Goal: Find specific page/section: Find specific page/section

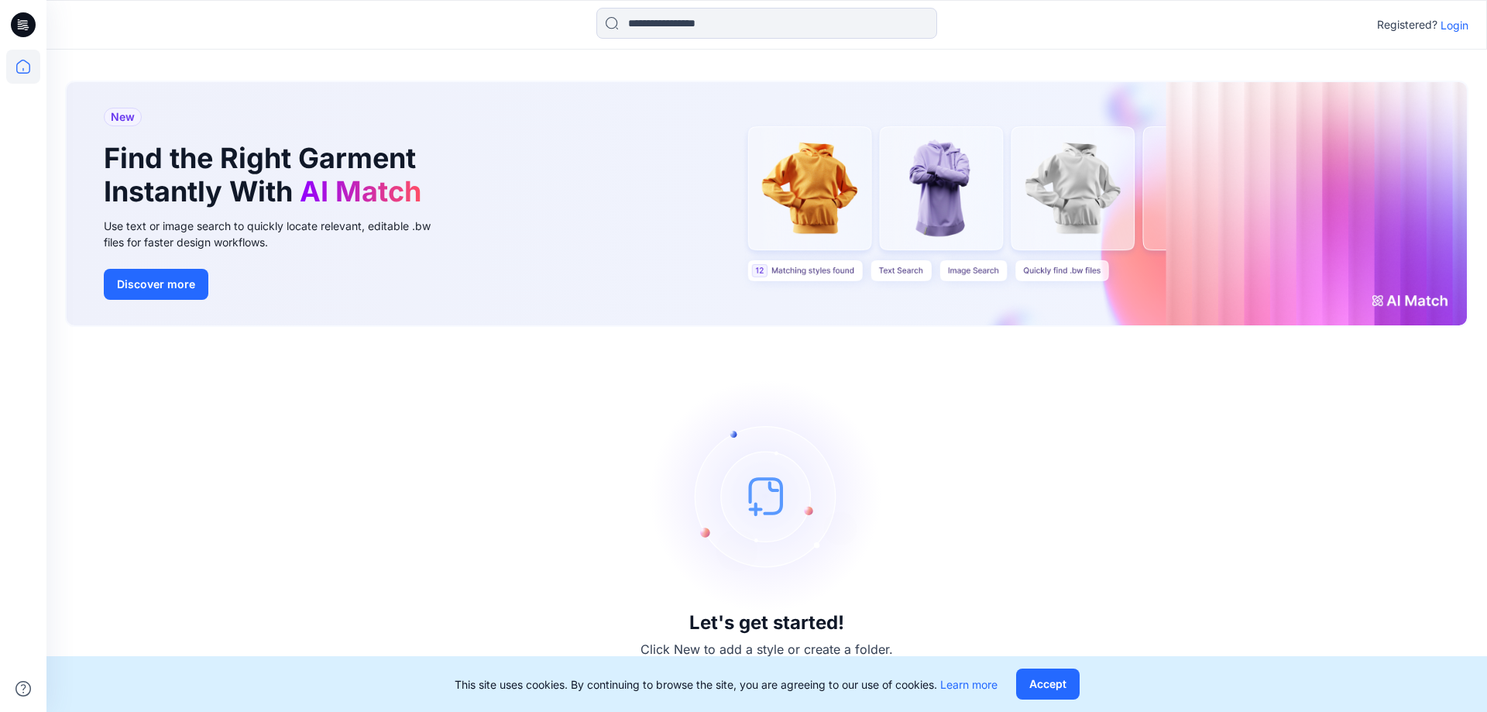
click at [1460, 24] on p "Login" at bounding box center [1454, 25] width 28 height 16
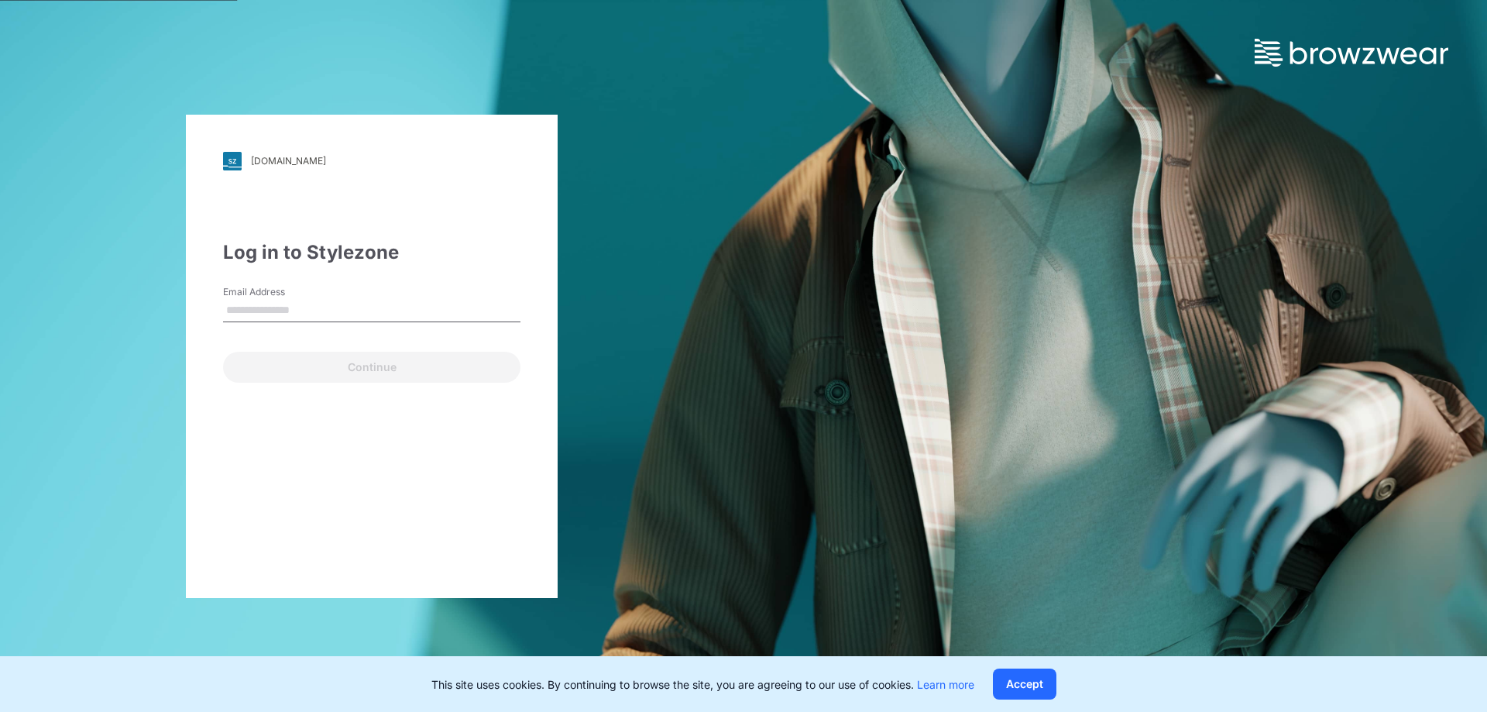
click at [266, 311] on input "Email Address" at bounding box center [371, 310] width 297 height 23
type input "**********"
drag, startPoint x: 264, startPoint y: 307, endPoint x: 224, endPoint y: 309, distance: 40.3
click at [224, 309] on input "**********" at bounding box center [371, 310] width 297 height 23
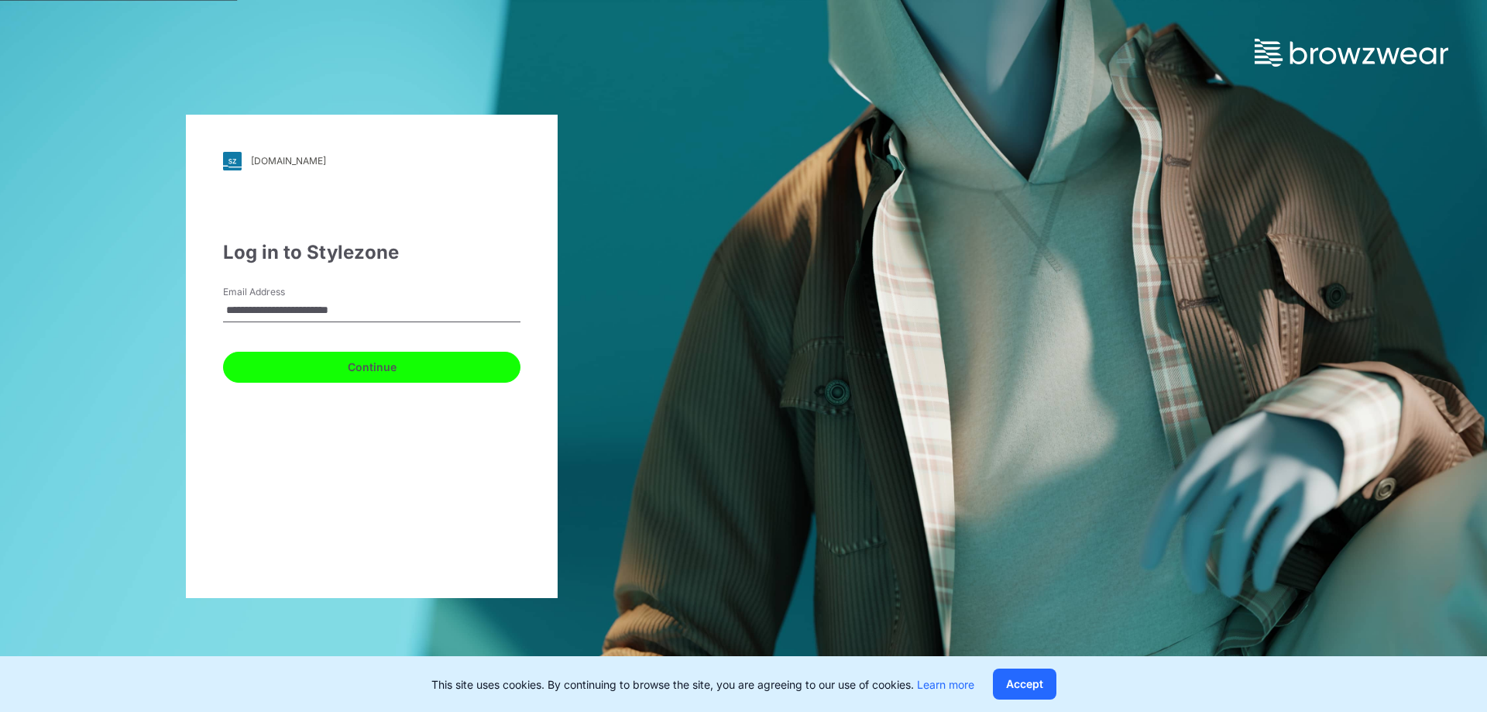
click at [237, 366] on button "Continue" at bounding box center [371, 367] width 297 height 31
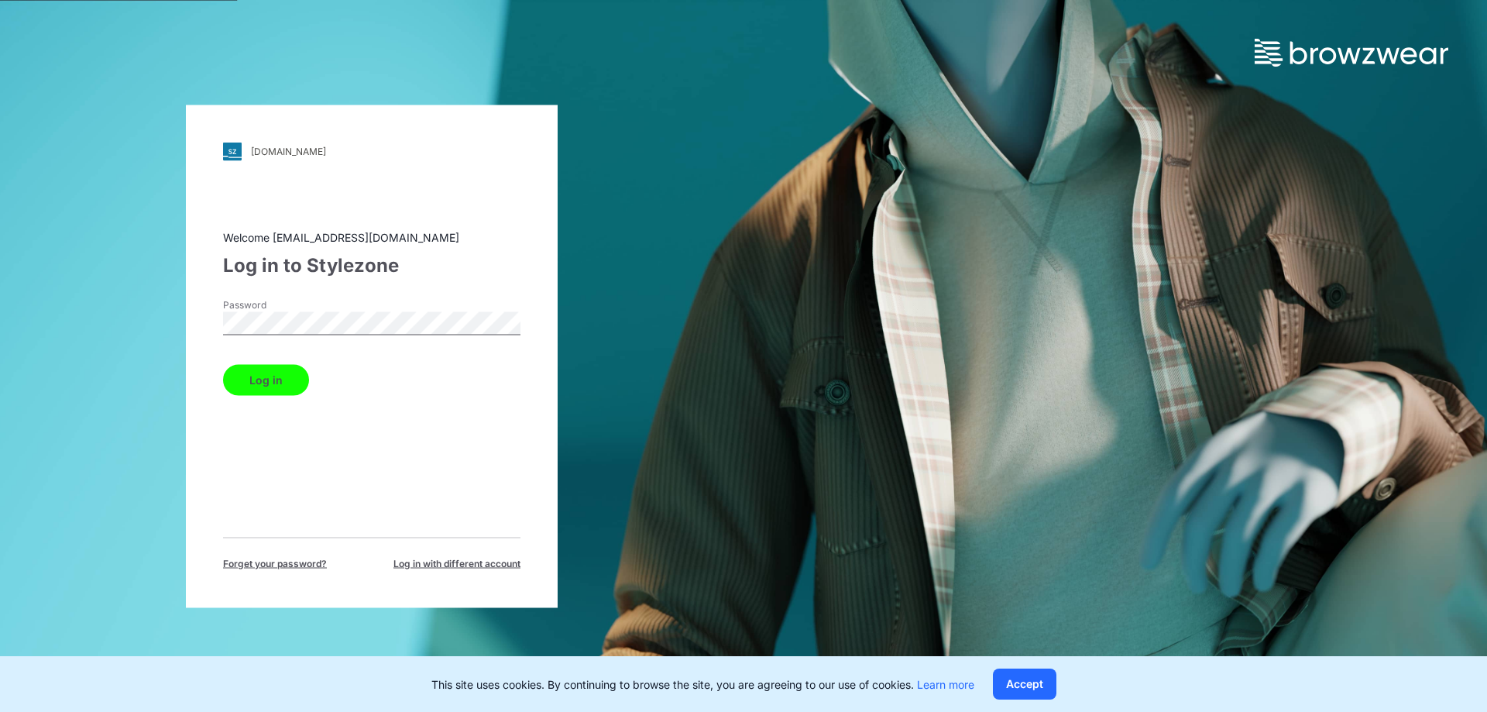
click at [263, 390] on button "Log in" at bounding box center [266, 379] width 86 height 31
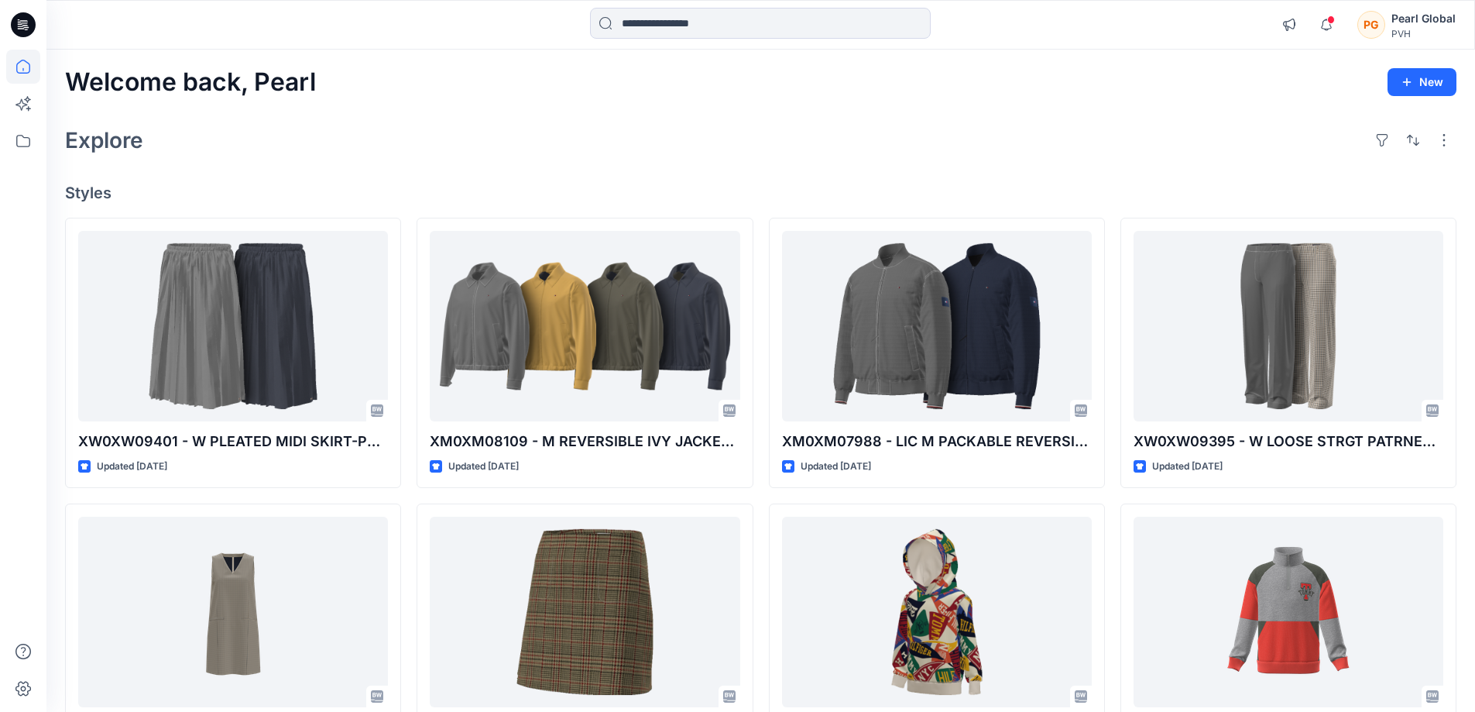
click at [472, 114] on div "Welcome back, Pearl New Explore Styles XW0XW09401 - W PLEATED MIDI SKIRT-PROTO …" at bounding box center [760, 592] width 1429 height 1084
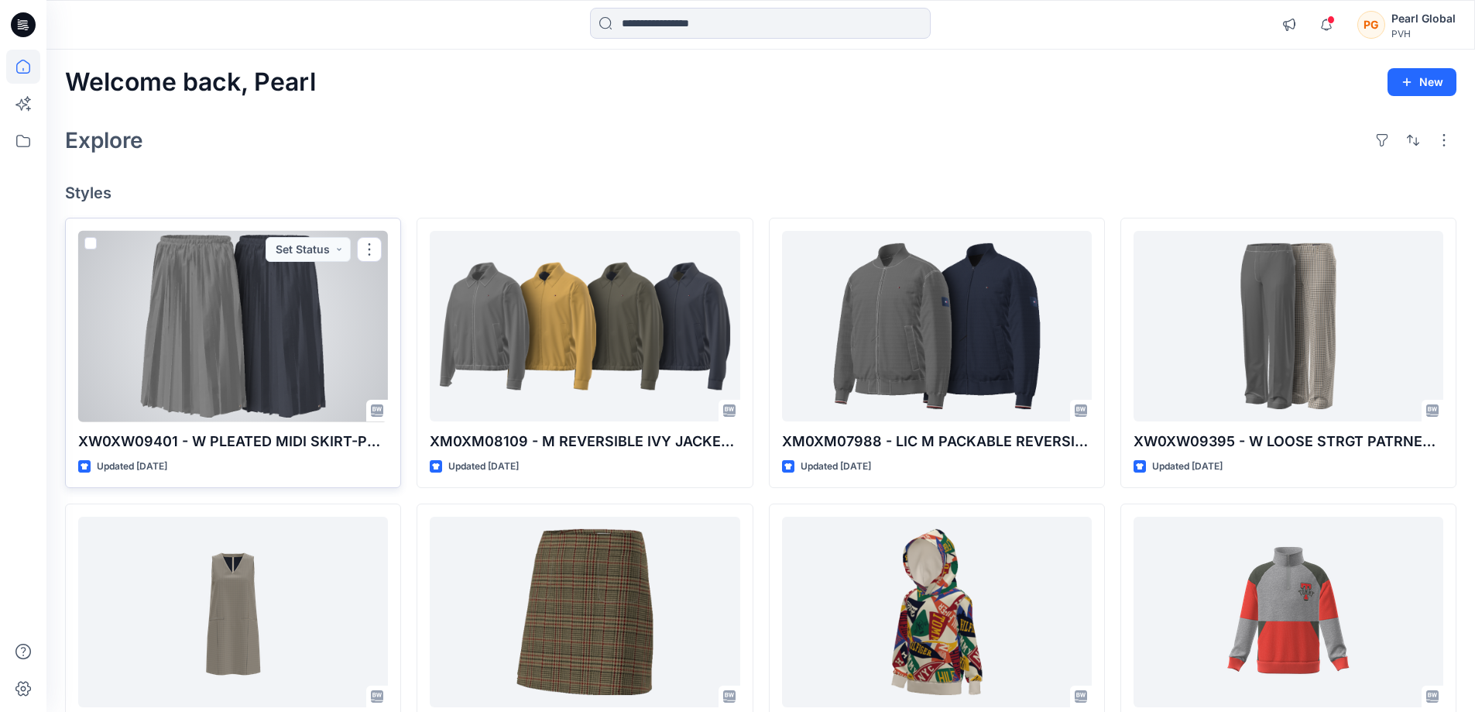
click at [324, 333] on div at bounding box center [233, 326] width 310 height 191
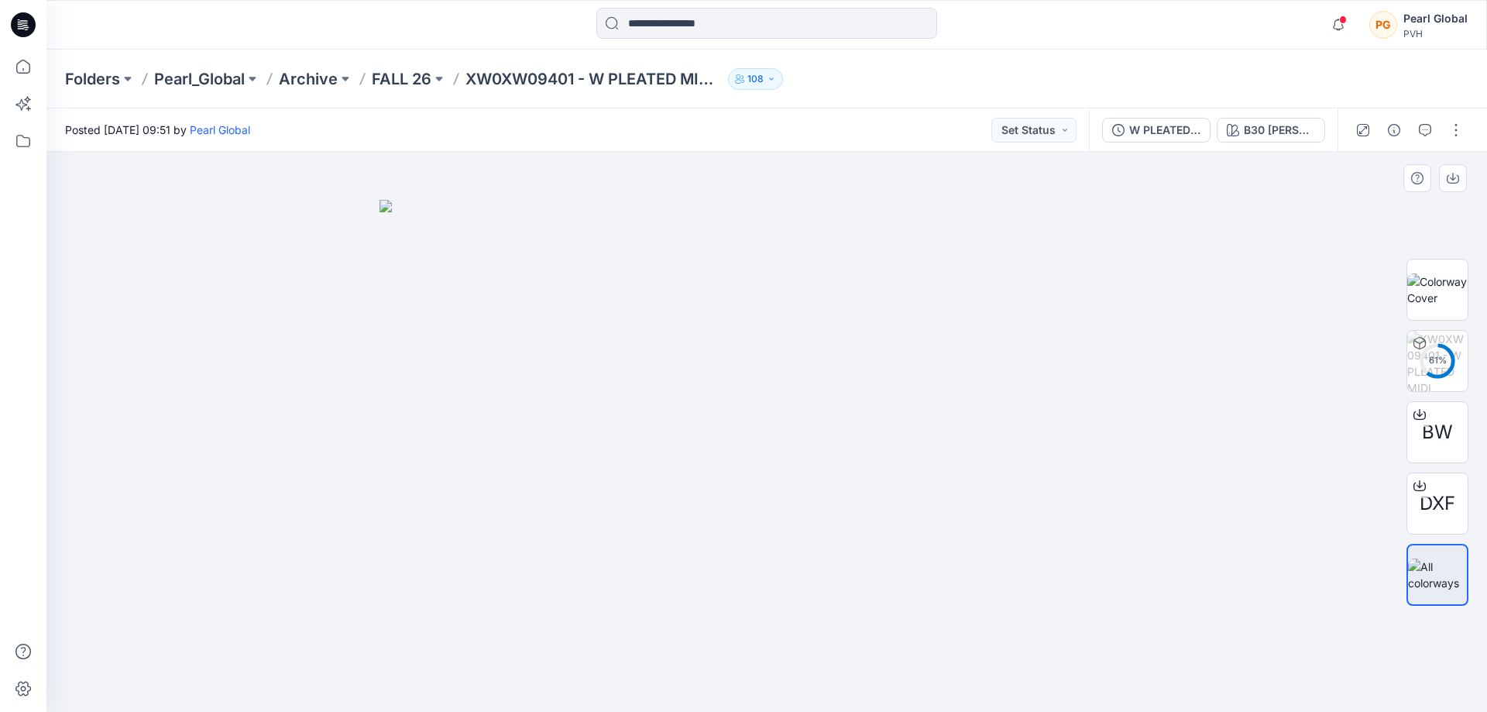
drag, startPoint x: 660, startPoint y: 515, endPoint x: 826, endPoint y: 445, distance: 180.5
click at [826, 445] on img at bounding box center [766, 456] width 774 height 513
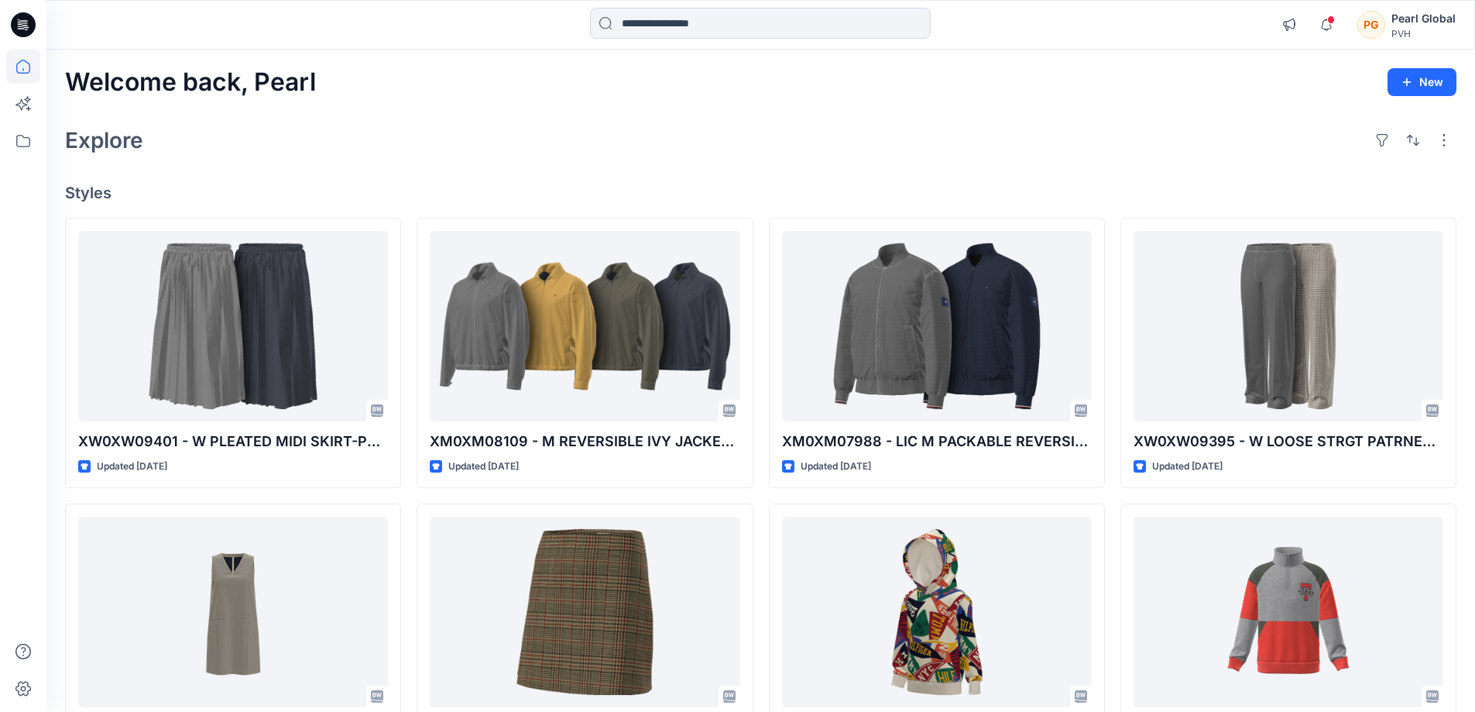
click at [27, 133] on icon at bounding box center [23, 141] width 34 height 34
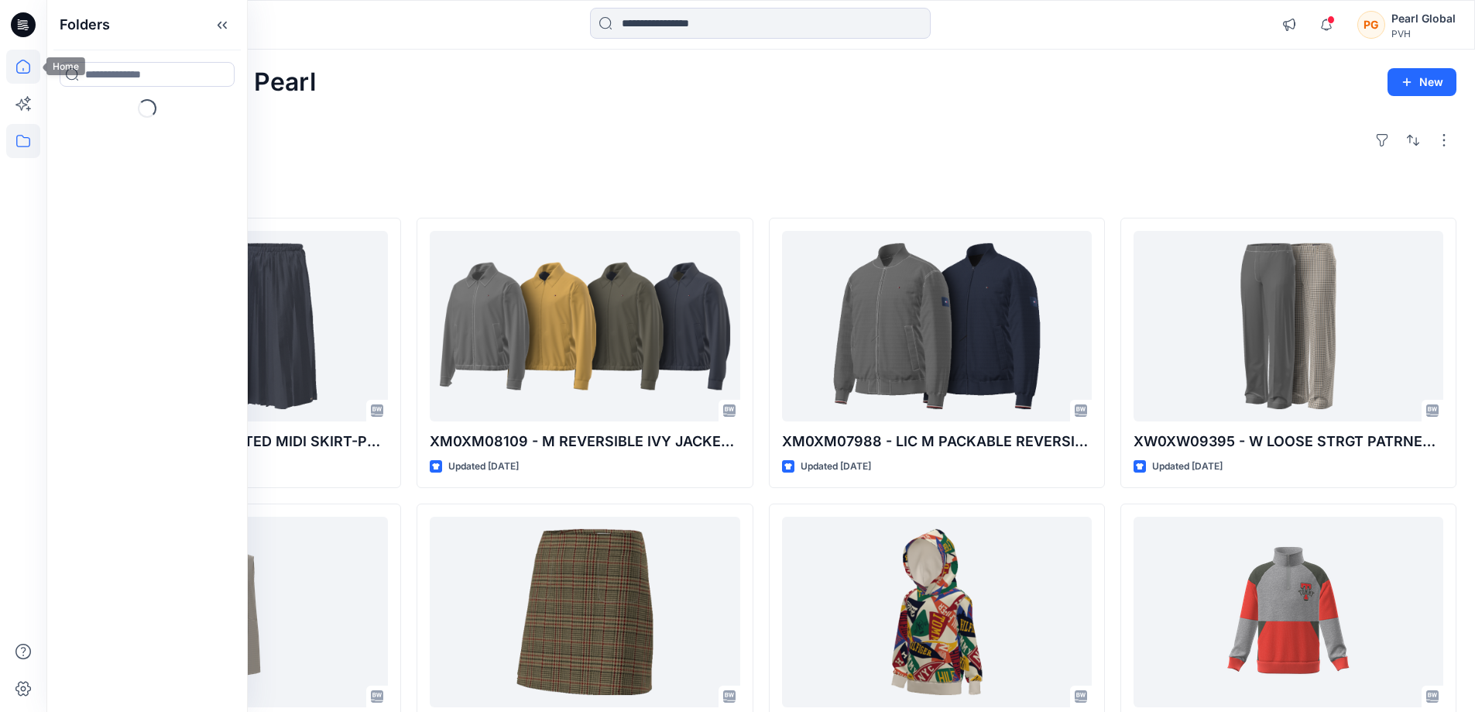
click at [15, 74] on icon at bounding box center [23, 67] width 34 height 34
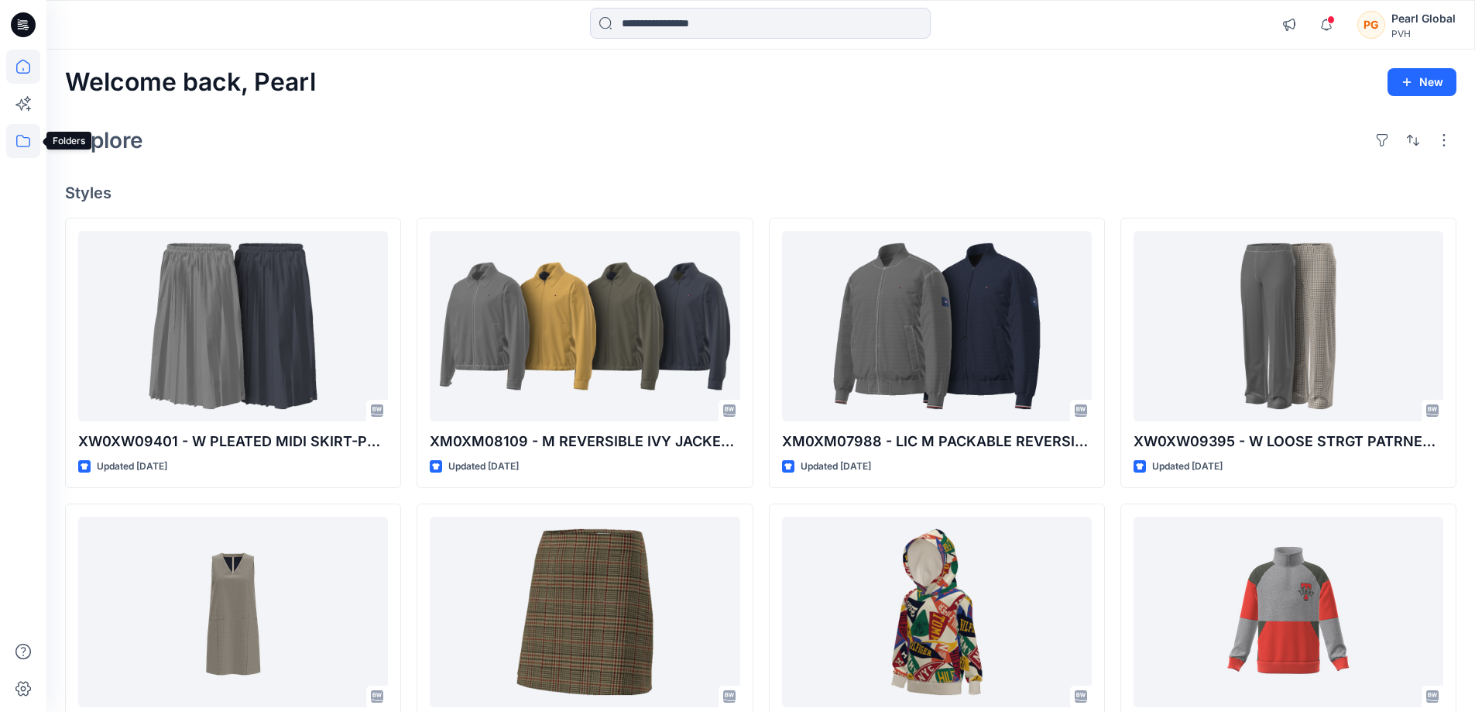
click at [24, 134] on icon at bounding box center [23, 141] width 34 height 34
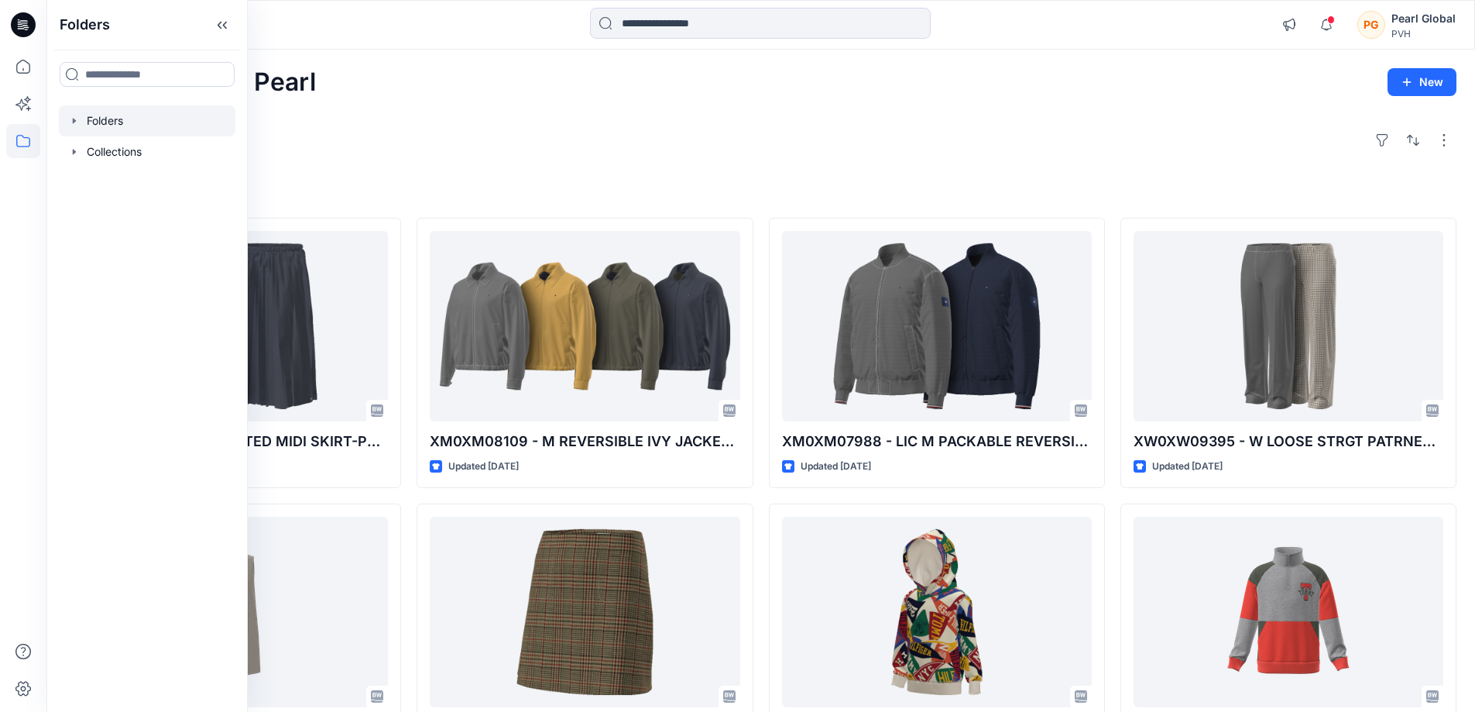
click at [74, 123] on icon "button" at bounding box center [74, 120] width 3 height 5
click at [122, 195] on div at bounding box center [147, 182] width 177 height 31
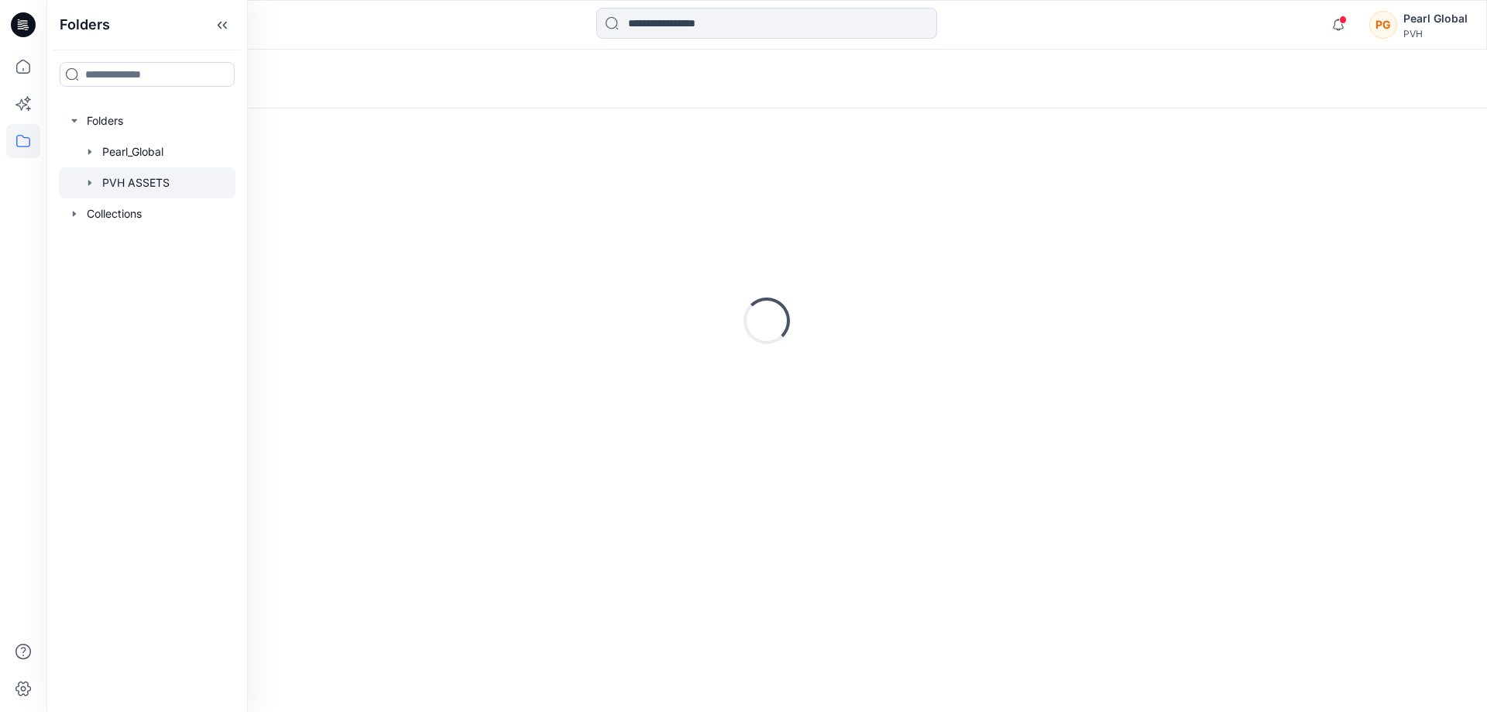
click at [777, 73] on div "Loading..." at bounding box center [766, 79] width 1440 height 59
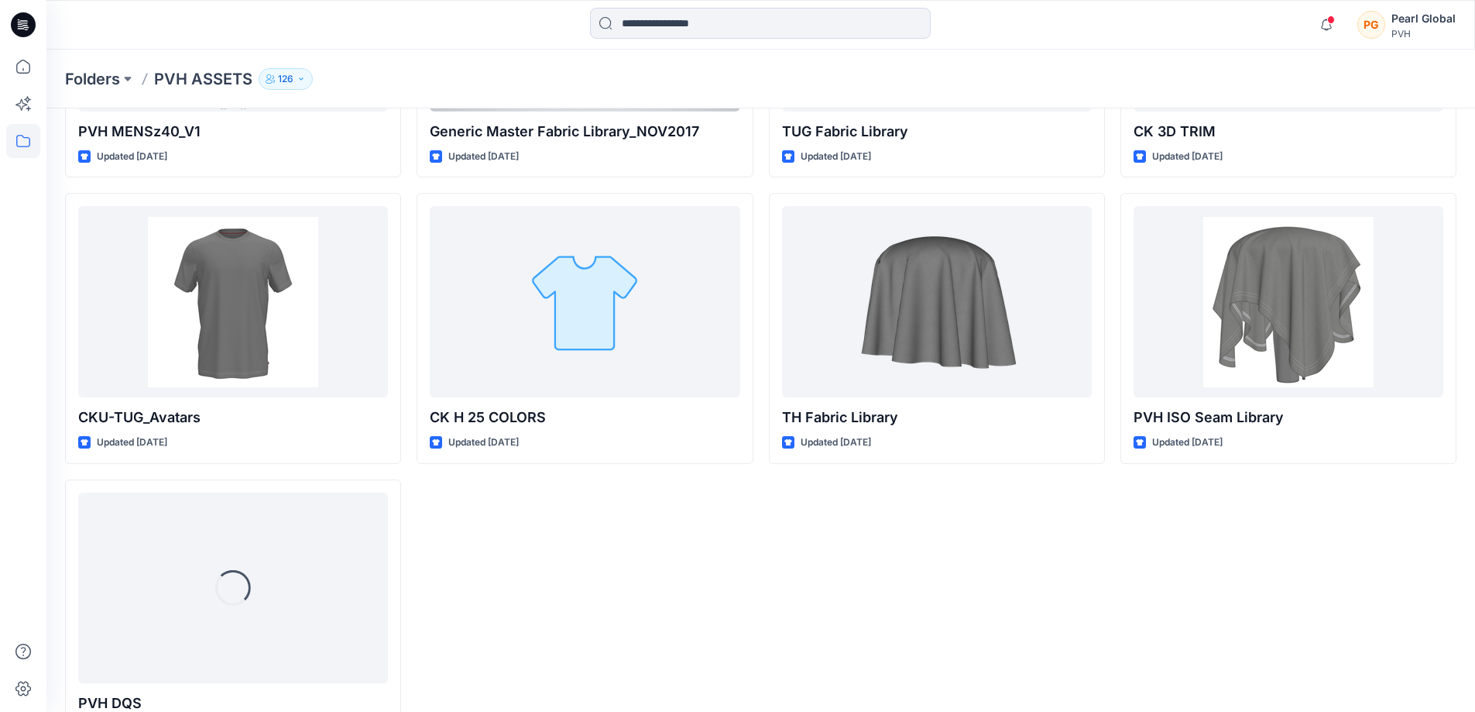
scroll to position [664, 0]
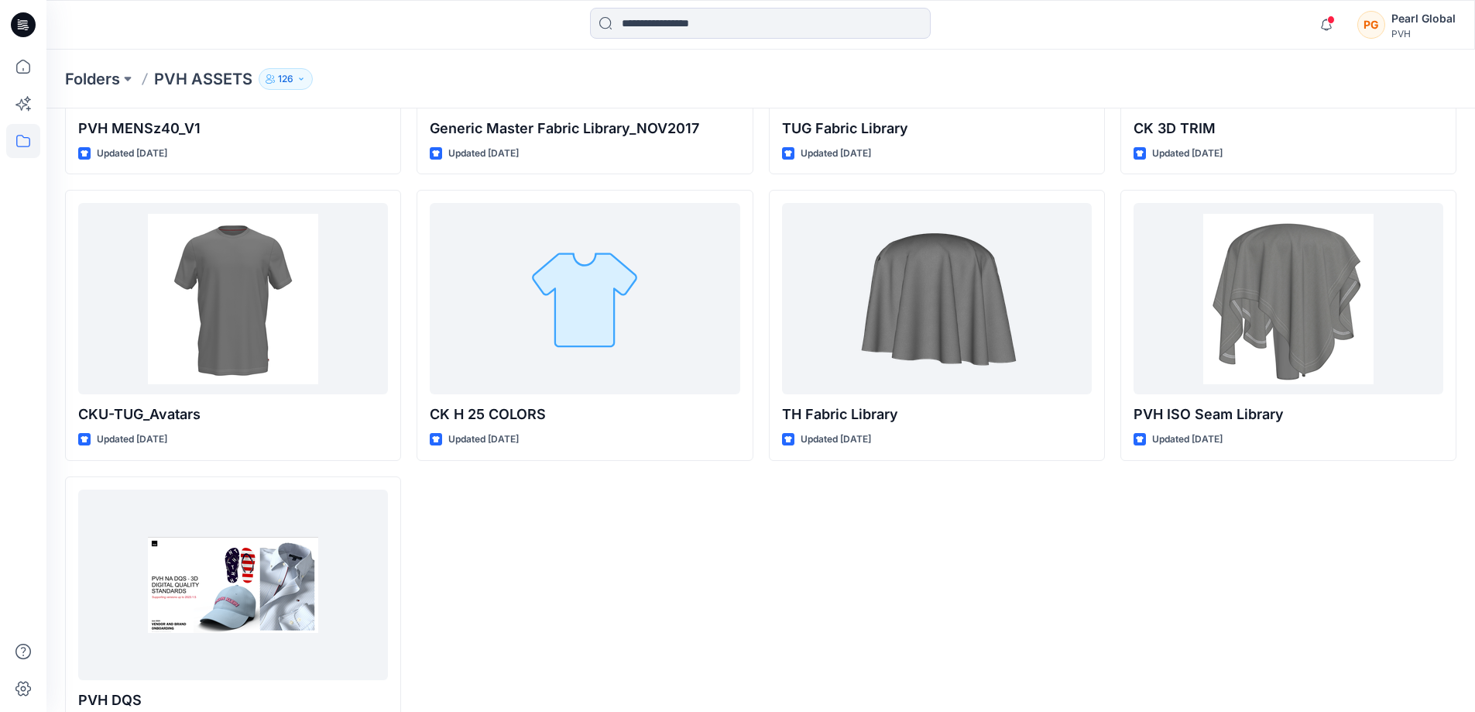
click at [873, 599] on div "CKP Fabric Library Updated [DATE] TUG Fabric Library Updated [DATE] TH Fabric L…" at bounding box center [937, 182] width 336 height 1128
click at [813, 605] on div "CKP Fabric Library Updated [DATE] TUG Fabric Library Updated [DATE] TH Fabric L…" at bounding box center [937, 182] width 336 height 1128
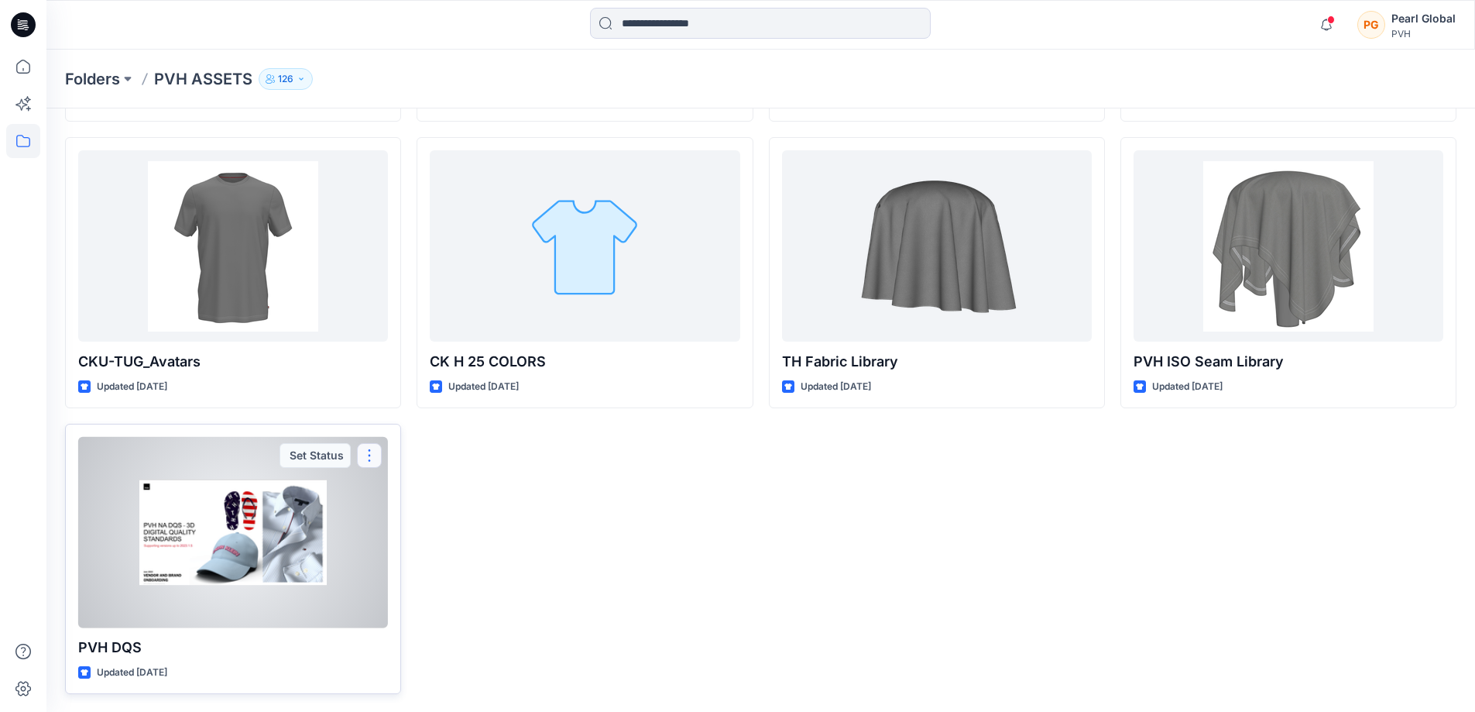
scroll to position [740, 0]
click at [249, 535] on div at bounding box center [233, 531] width 310 height 191
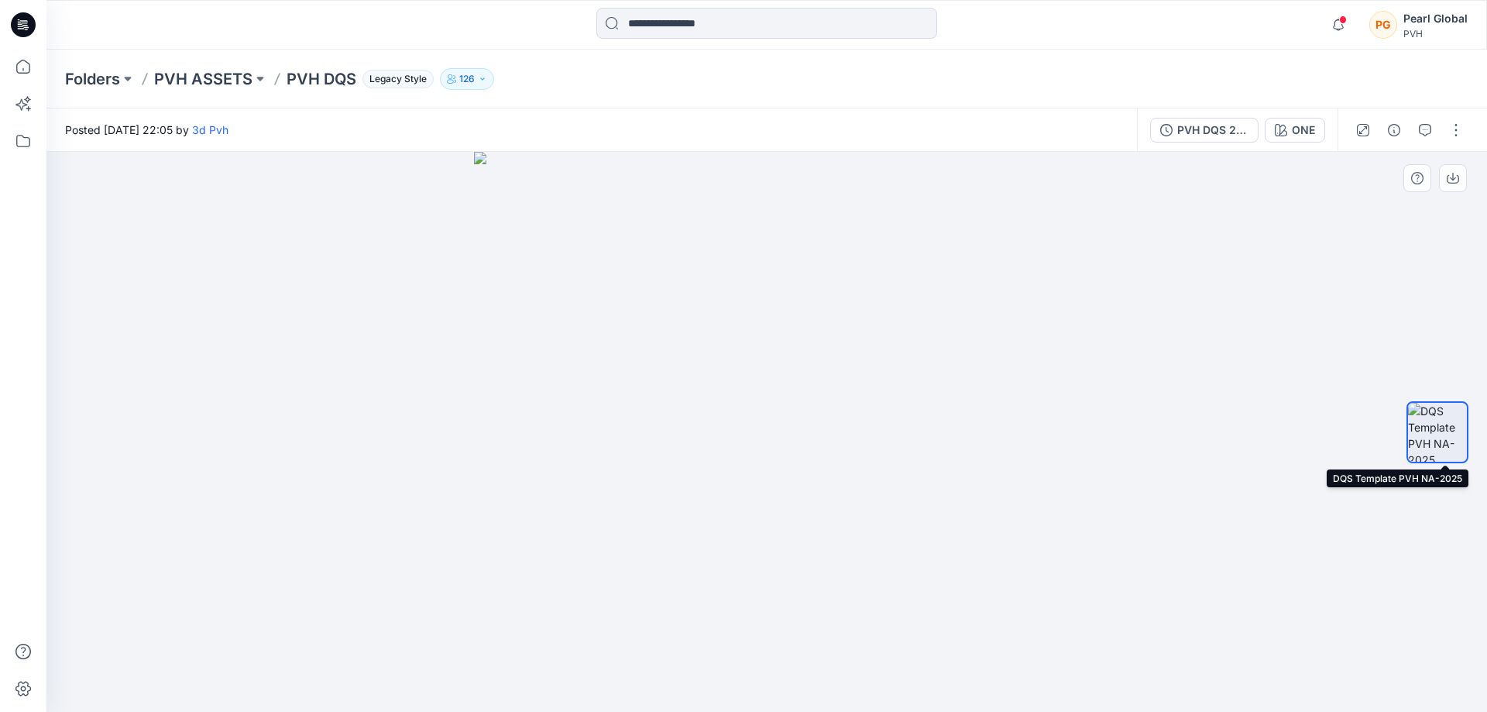
click at [1447, 427] on img at bounding box center [1437, 432] width 59 height 59
click at [1424, 324] on div at bounding box center [1437, 432] width 62 height 387
